Goal: Transaction & Acquisition: Obtain resource

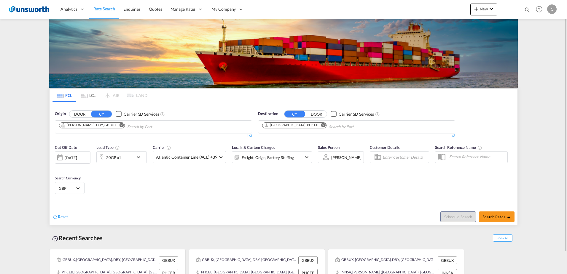
click at [119, 125] on md-icon "Remove" at bounding box center [121, 125] width 4 height 4
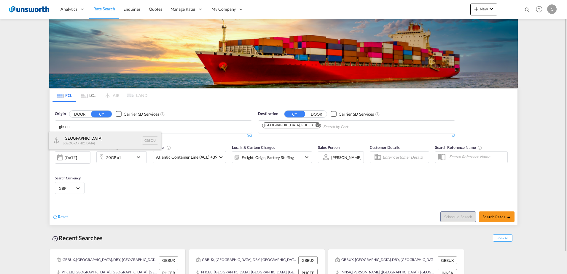
type input "gbsou"
click at [83, 137] on div "[GEOGRAPHIC_DATA] [GEOGRAPHIC_DATA] GBSOU" at bounding box center [105, 141] width 113 height 18
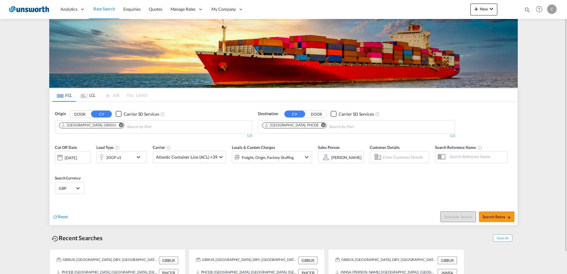
click at [321, 125] on md-icon "Remove" at bounding box center [323, 125] width 4 height 4
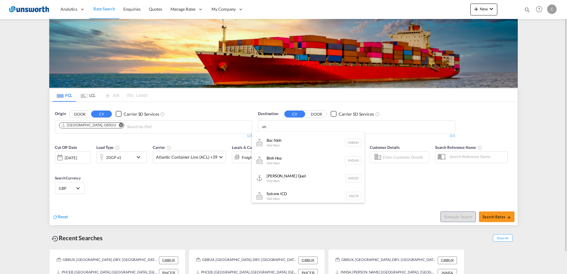
scroll to position [104, 0]
type input "v"
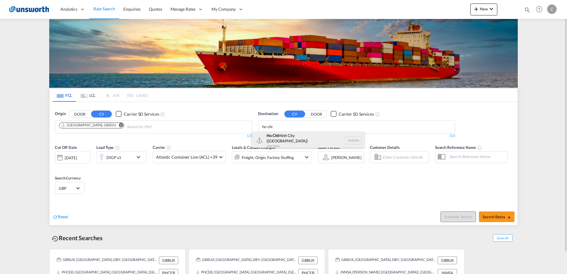
type input "ho chi"
click at [308, 139] on div "[GEOGRAPHIC_DATA] ([GEOGRAPHIC_DATA]) [GEOGRAPHIC_DATA] VNSGN" at bounding box center [308, 140] width 113 height 21
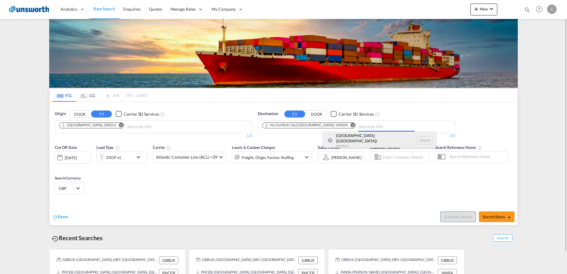
scroll to position [0, 0]
click at [138, 158] on md-icon "icon-chevron-down" at bounding box center [140, 156] width 10 height 7
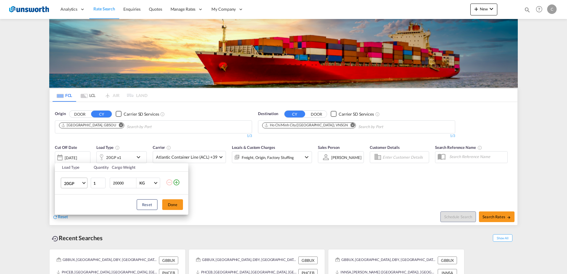
click at [84, 184] on md-select-value "20GP" at bounding box center [75, 183] width 24 height 10
click at [81, 209] on md-option "40HC" at bounding box center [79, 211] width 40 height 14
click at [172, 205] on button "Done" at bounding box center [172, 204] width 21 height 11
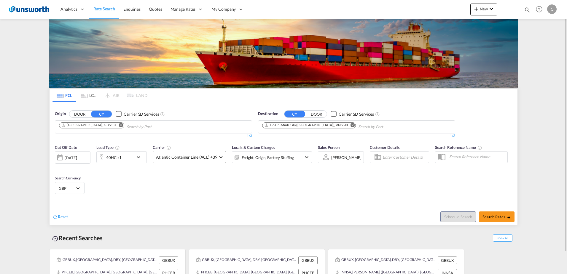
click at [217, 158] on md-select-value "Atlantic Container Line (ACL) +39" at bounding box center [189, 157] width 73 height 12
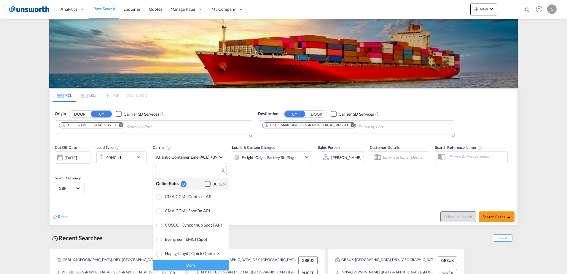
click at [204, 183] on div "Checkbox No Ink" at bounding box center [207, 184] width 6 height 6
click at [192, 266] on div "Done" at bounding box center [191, 265] width 76 height 10
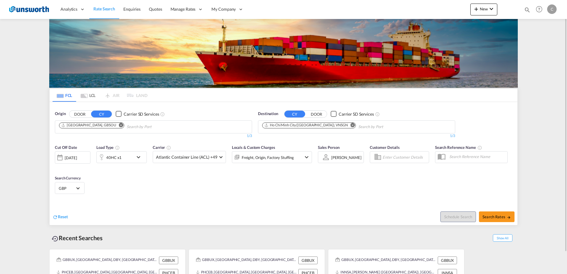
click at [305, 158] on md-icon "icon-chevron-down" at bounding box center [306, 156] width 7 height 7
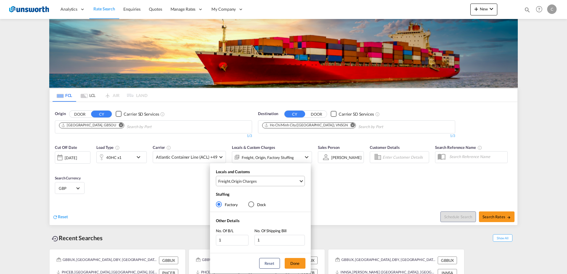
click at [299, 180] on md-select-value "Freight , Origin Charges" at bounding box center [260, 181] width 87 height 10
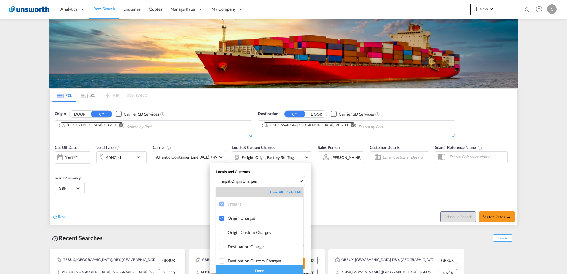
click at [285, 271] on div "Done" at bounding box center [259, 270] width 87 height 10
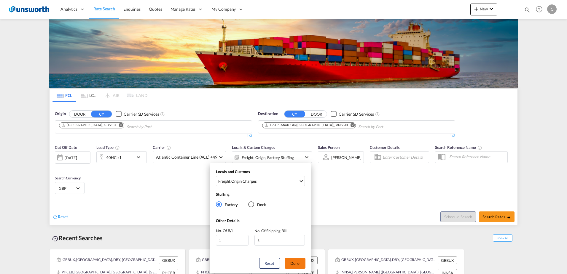
click at [297, 261] on button "Done" at bounding box center [294, 263] width 21 height 11
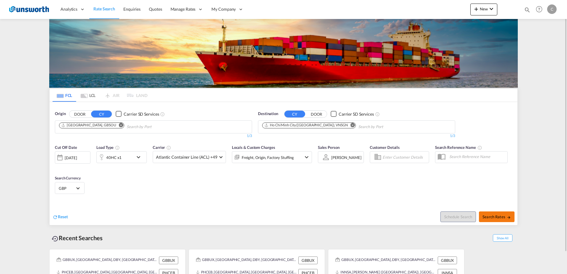
click at [505, 216] on span "Search Rates" at bounding box center [496, 216] width 28 height 5
type input "GBSOU to VNSGN / [DATE]"
